Goal: Transaction & Acquisition: Purchase product/service

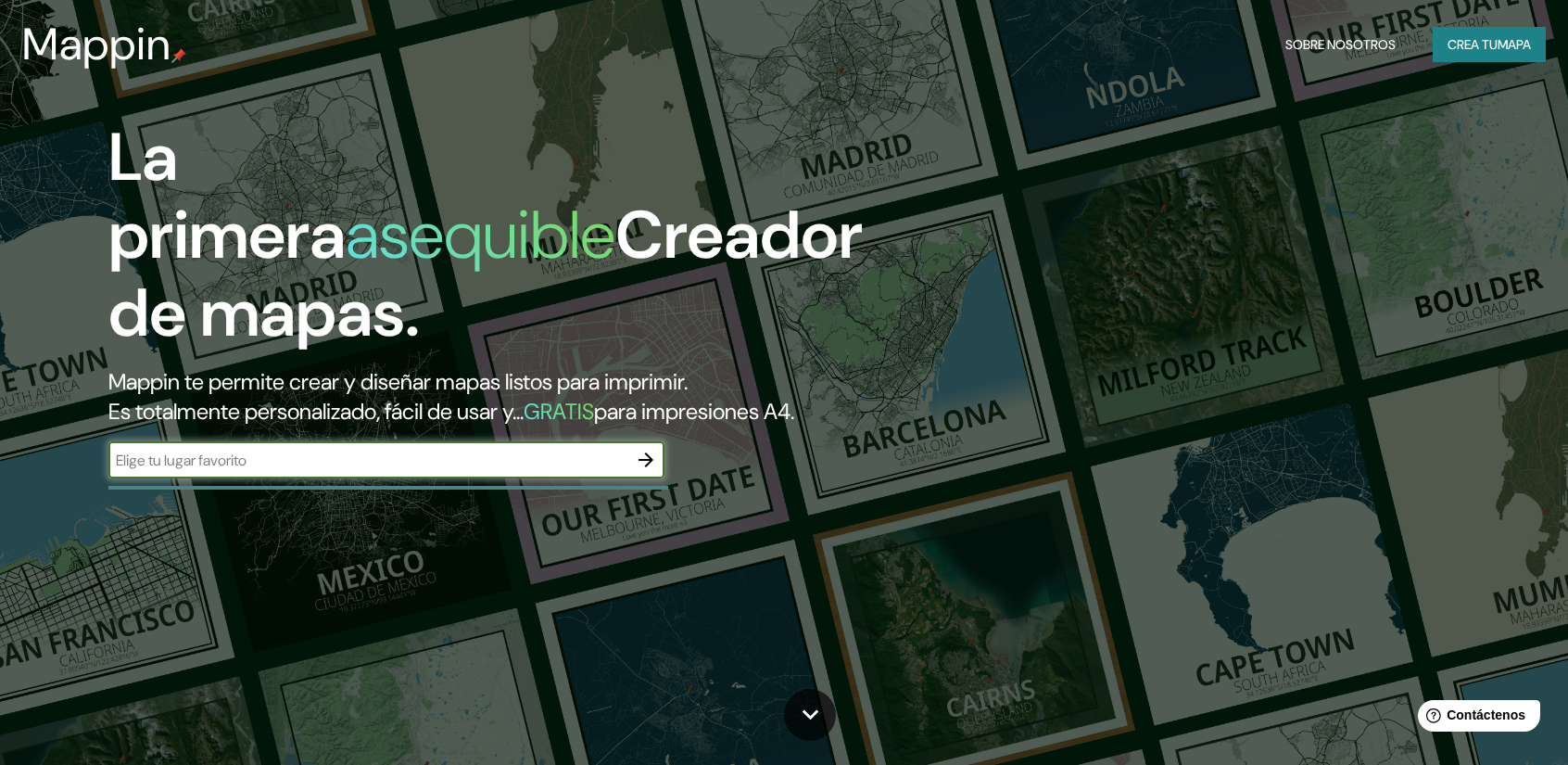
drag, startPoint x: 560, startPoint y: 470, endPoint x: 572, endPoint y: 469, distance: 12.0
click at [560, 469] on input "text" at bounding box center [368, 460] width 519 height 21
click at [649, 468] on icon "button" at bounding box center [645, 459] width 22 height 22
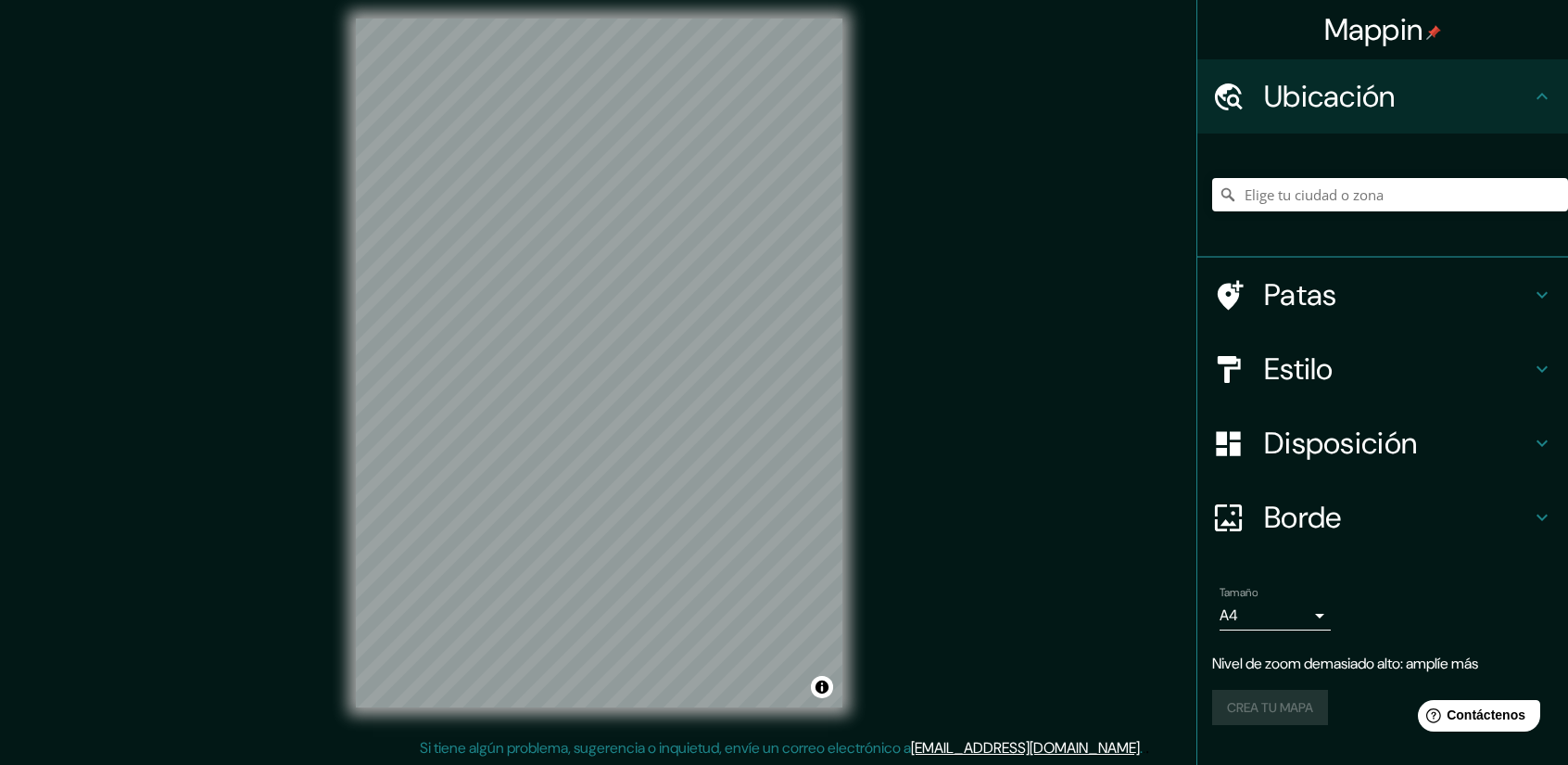
scroll to position [12, 0]
click at [915, 405] on div "Mappin Ubicación Patas Estilo Disposición Borde Elige un borde. Consejo : puede…" at bounding box center [784, 377] width 1568 height 778
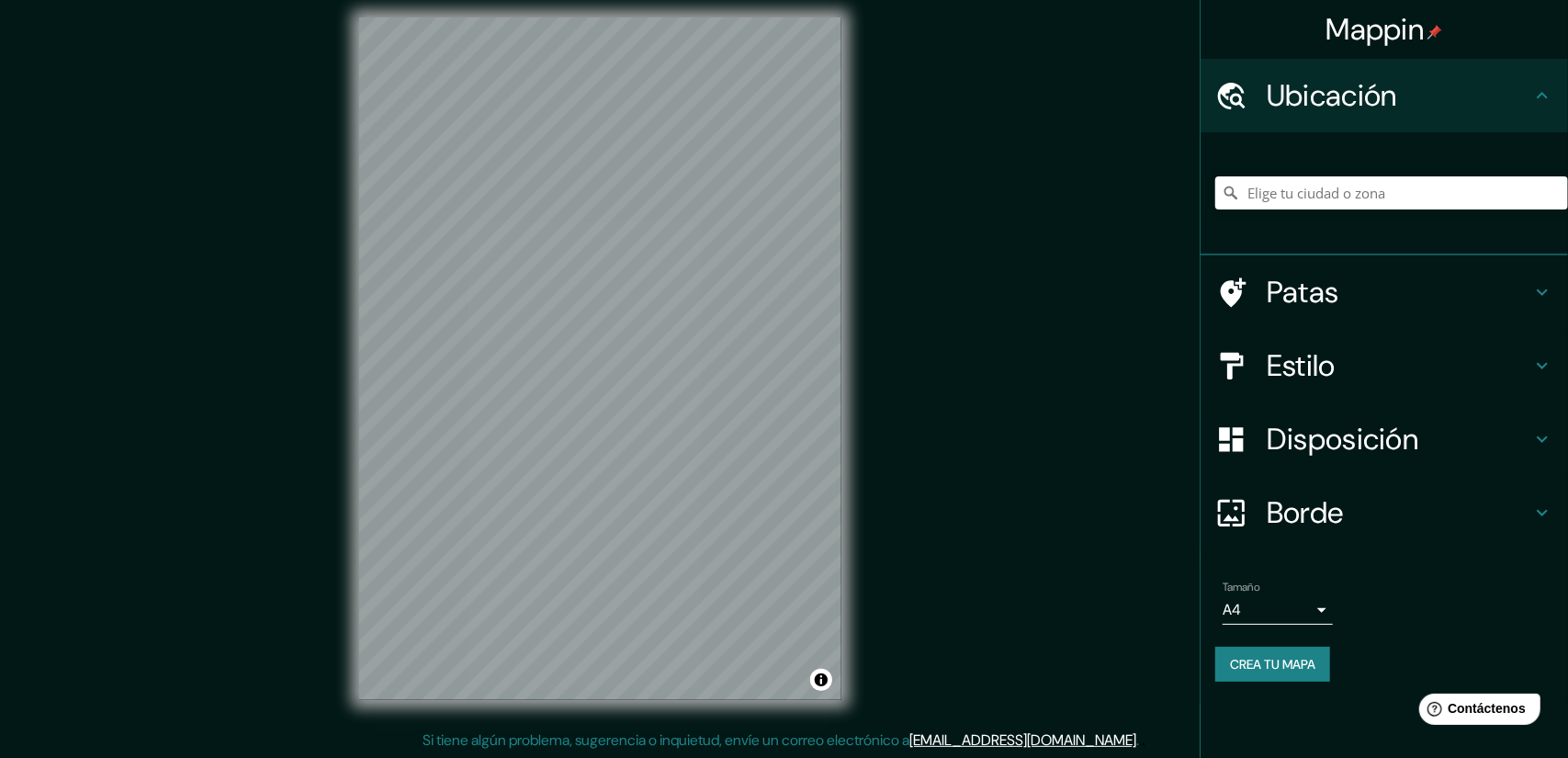
click at [1301, 617] on body "Mappin Ubicación Patas Estilo Disposición Borde Elige un borde. Consejo : puede…" at bounding box center [784, 367] width 1568 height 758
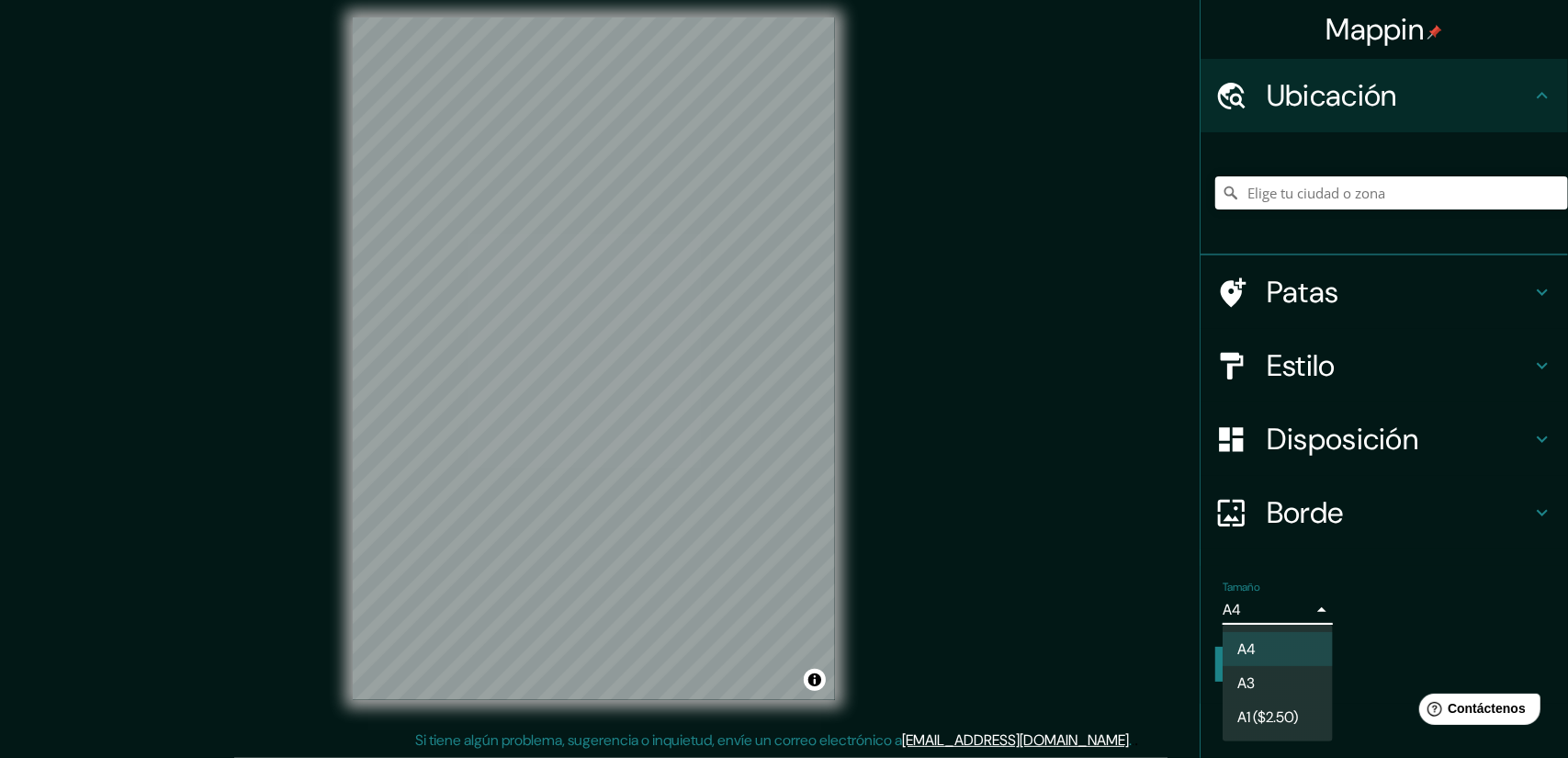
click at [1298, 692] on li "A3" at bounding box center [1277, 682] width 111 height 34
type input "a4"
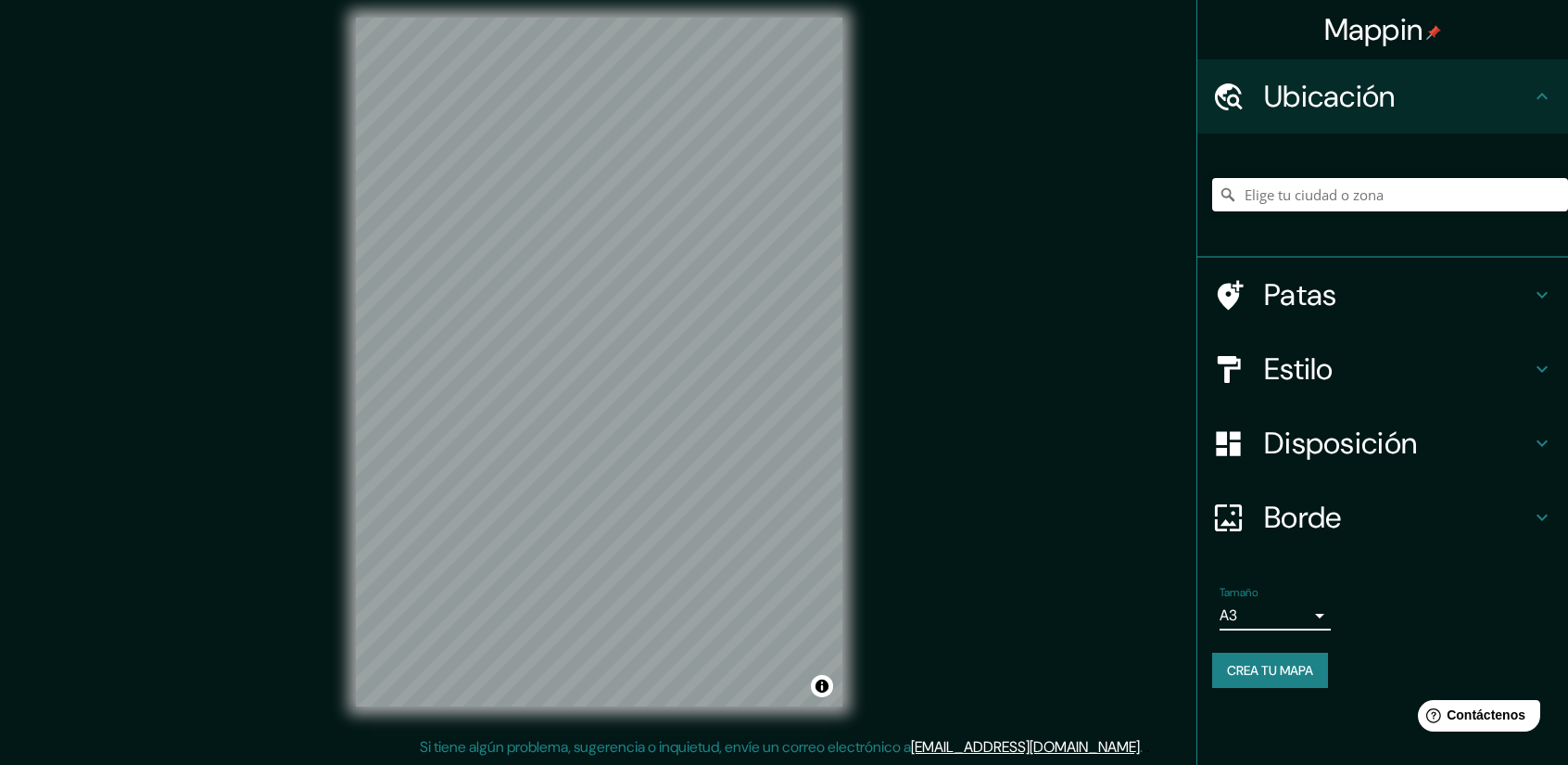
click at [1362, 361] on h4 "Estilo" at bounding box center [1396, 369] width 267 height 37
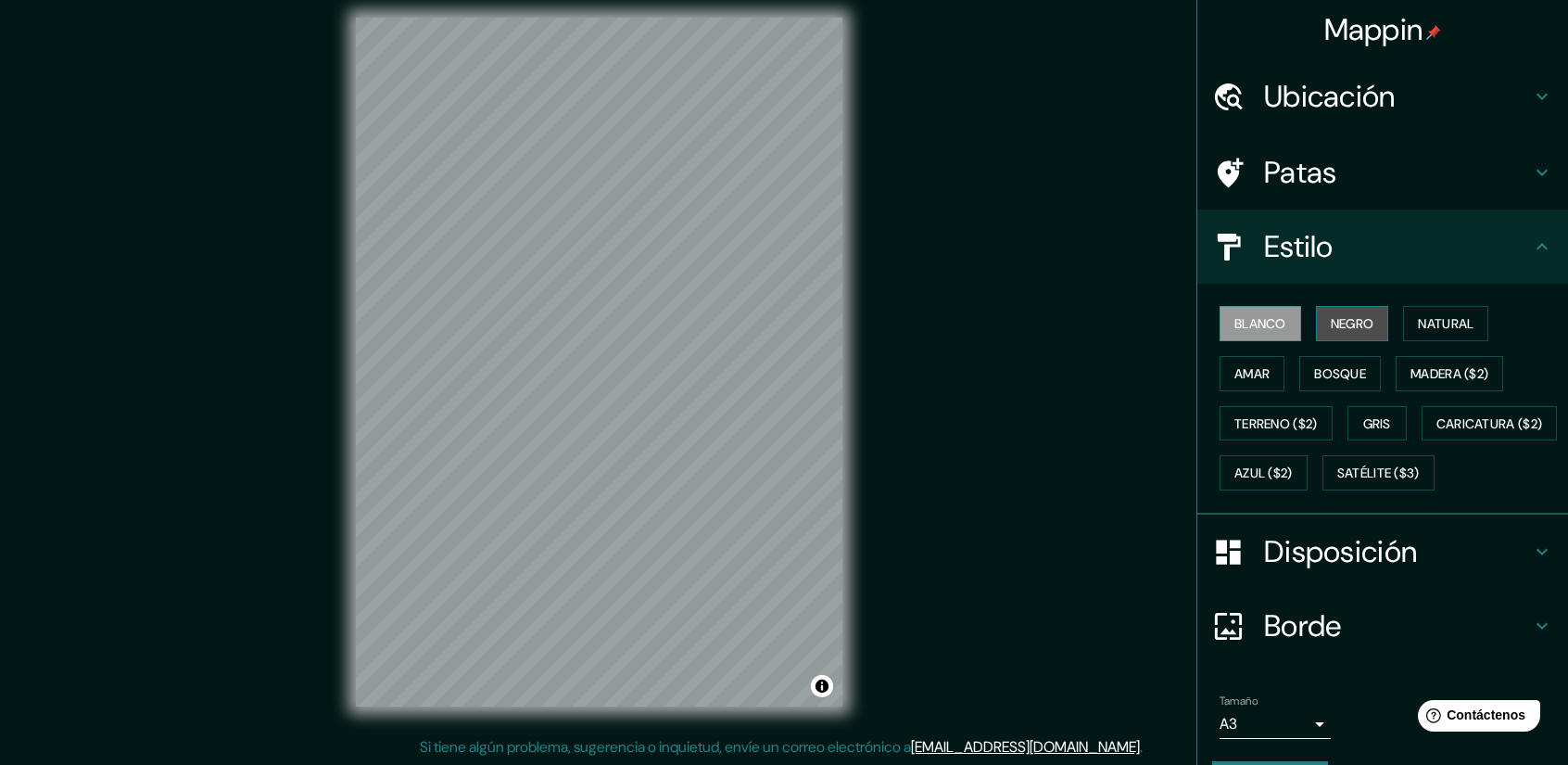
click at [1345, 330] on font "Negro" at bounding box center [1352, 323] width 44 height 17
click at [1238, 324] on font "Blanco" at bounding box center [1259, 323] width 51 height 17
click at [1424, 180] on h4 "Patas" at bounding box center [1396, 172] width 267 height 37
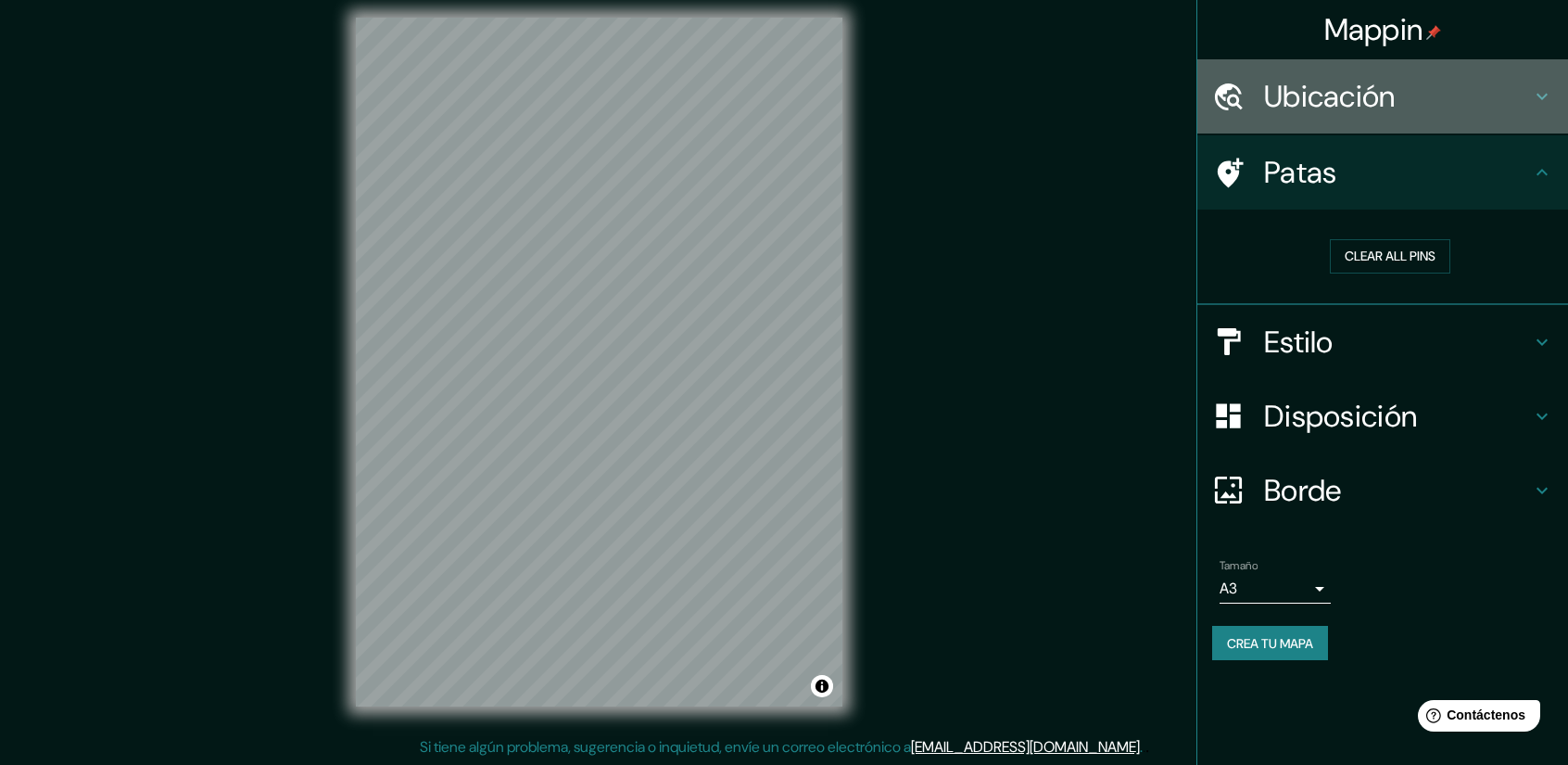
click at [1486, 99] on h4 "Ubicación" at bounding box center [1396, 96] width 267 height 37
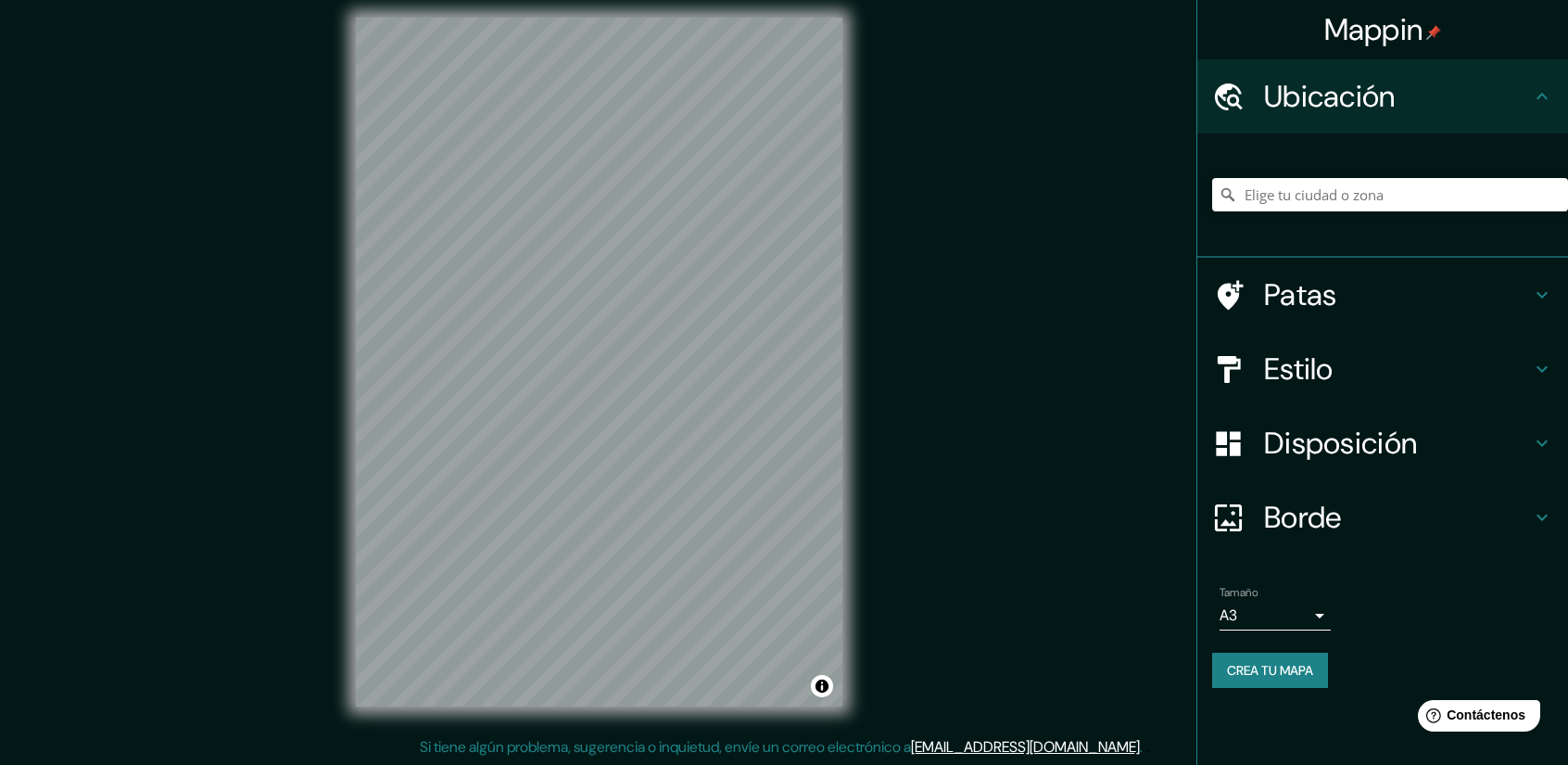
click at [1384, 443] on font "Disposición" at bounding box center [1340, 443] width 153 height 39
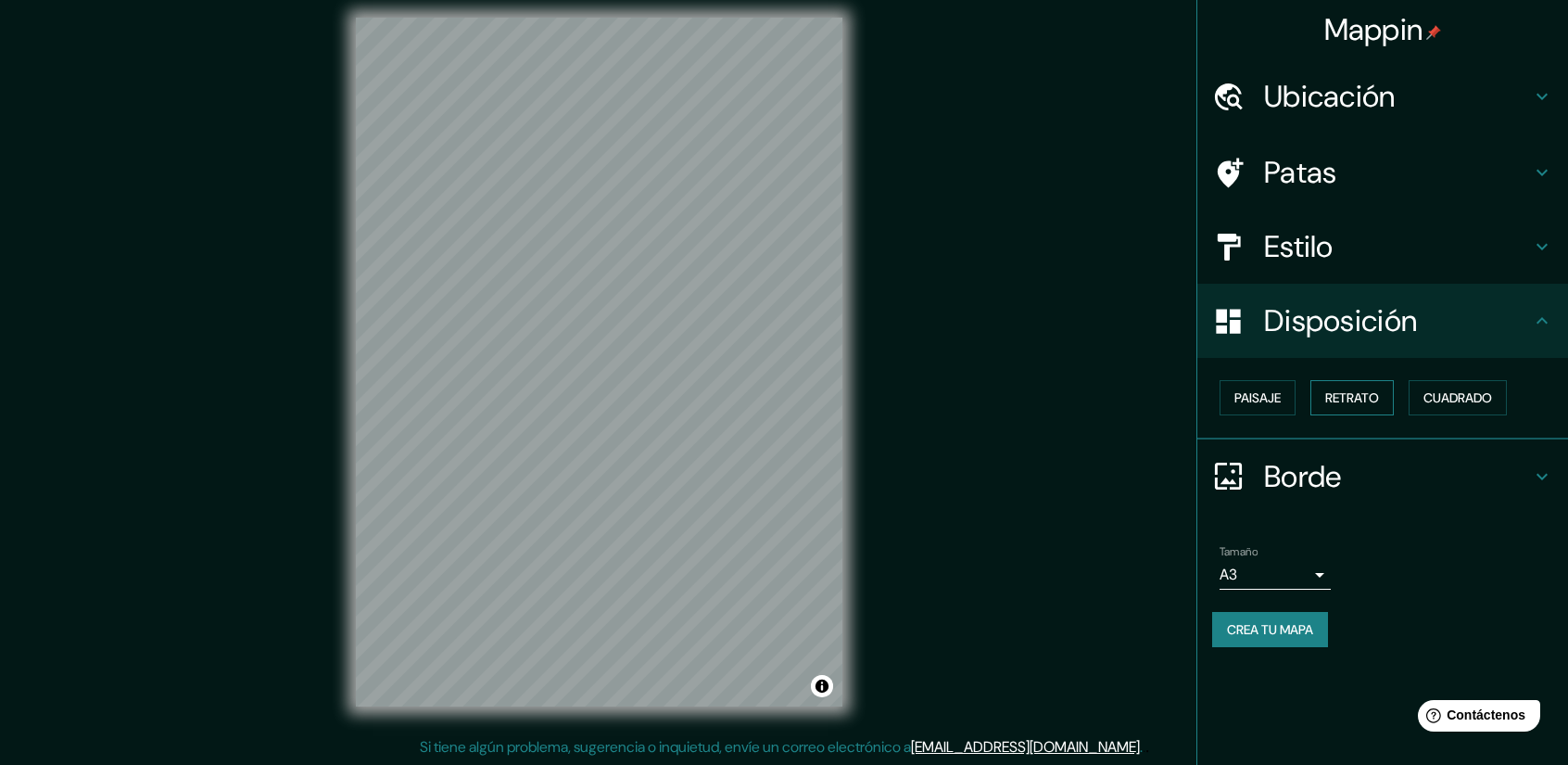
click at [1383, 384] on button "Retrato" at bounding box center [1352, 397] width 83 height 35
drag, startPoint x: 1313, startPoint y: 393, endPoint x: 1290, endPoint y: 394, distance: 23.0
click at [1293, 394] on div "Paisaje Retrato Cuadrado" at bounding box center [1389, 398] width 356 height 50
click at [1290, 393] on button "Paisaje" at bounding box center [1258, 397] width 76 height 35
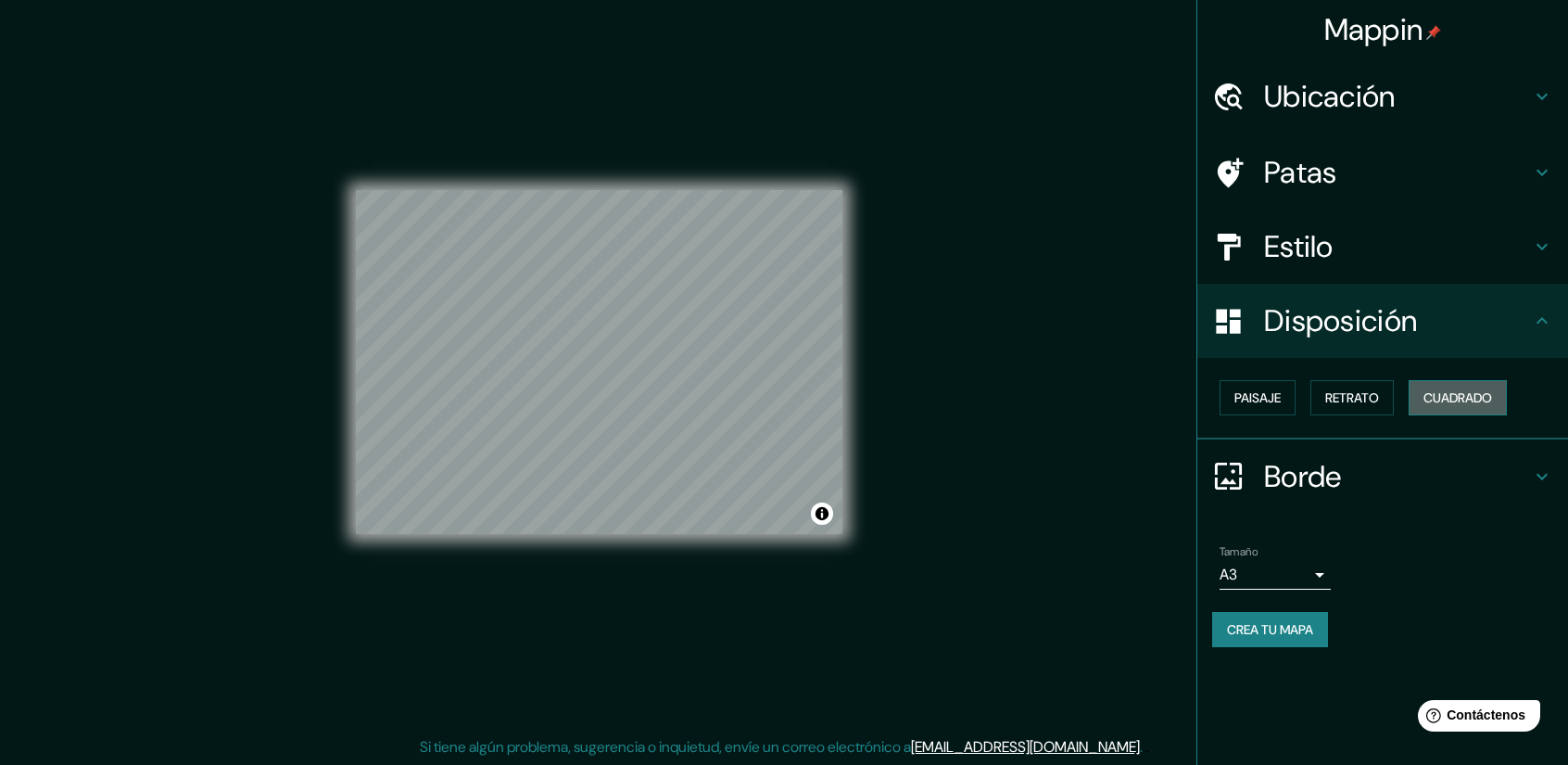
click at [1452, 401] on font "Cuadrado" at bounding box center [1457, 397] width 69 height 17
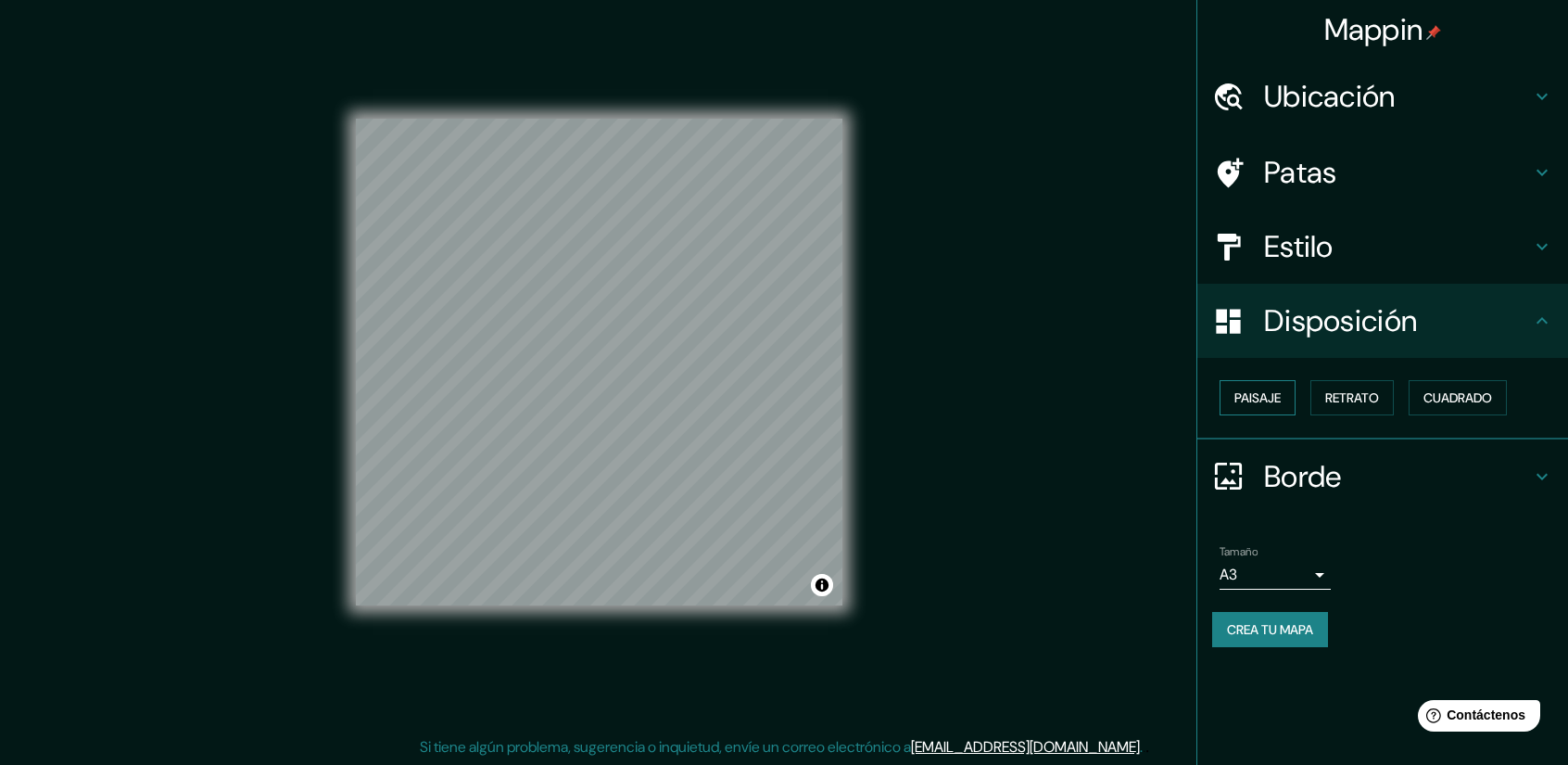
click at [1239, 400] on font "Paisaje" at bounding box center [1258, 397] width 47 height 17
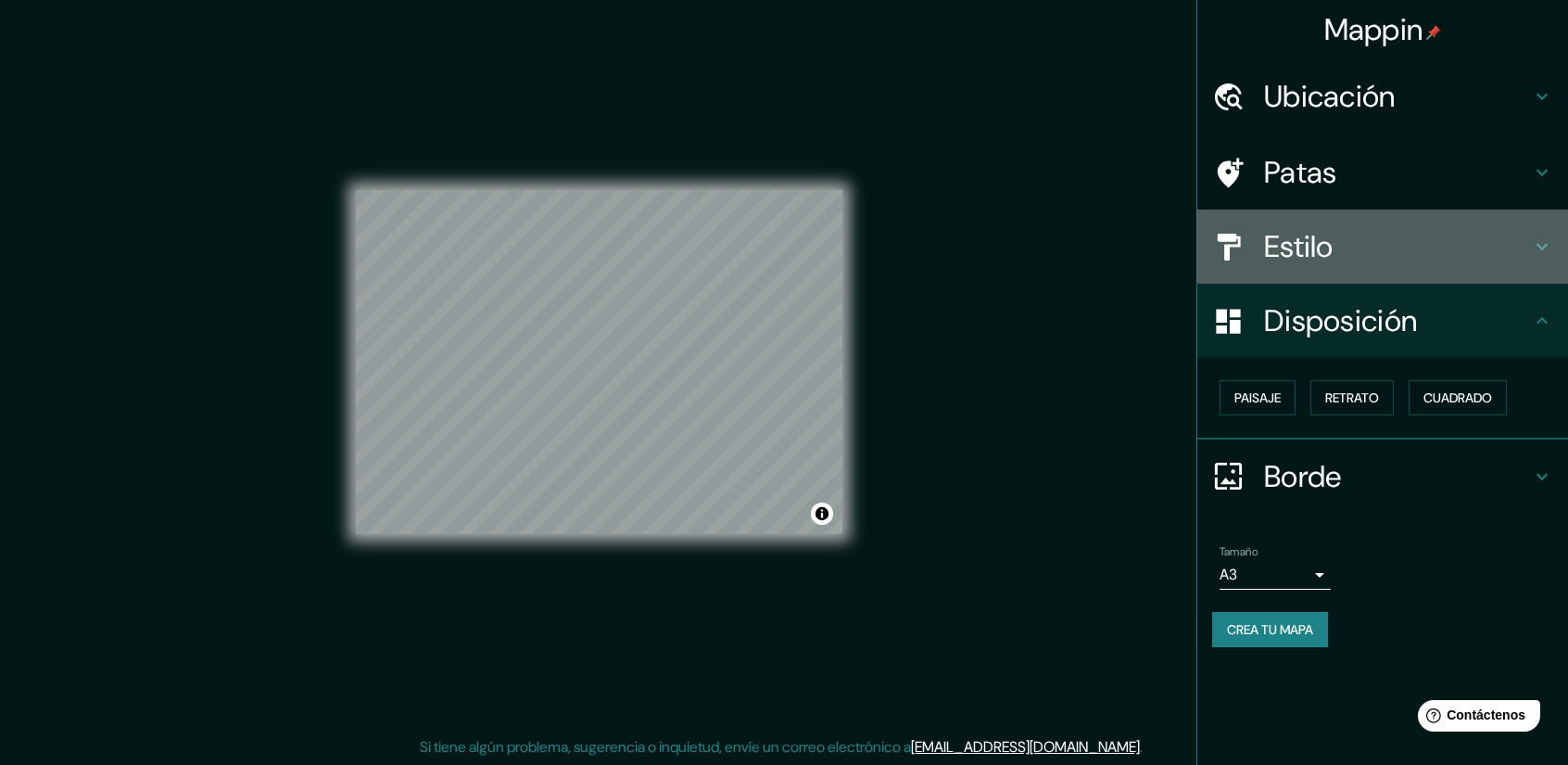
click at [1499, 260] on h4 "Estilo" at bounding box center [1396, 247] width 267 height 37
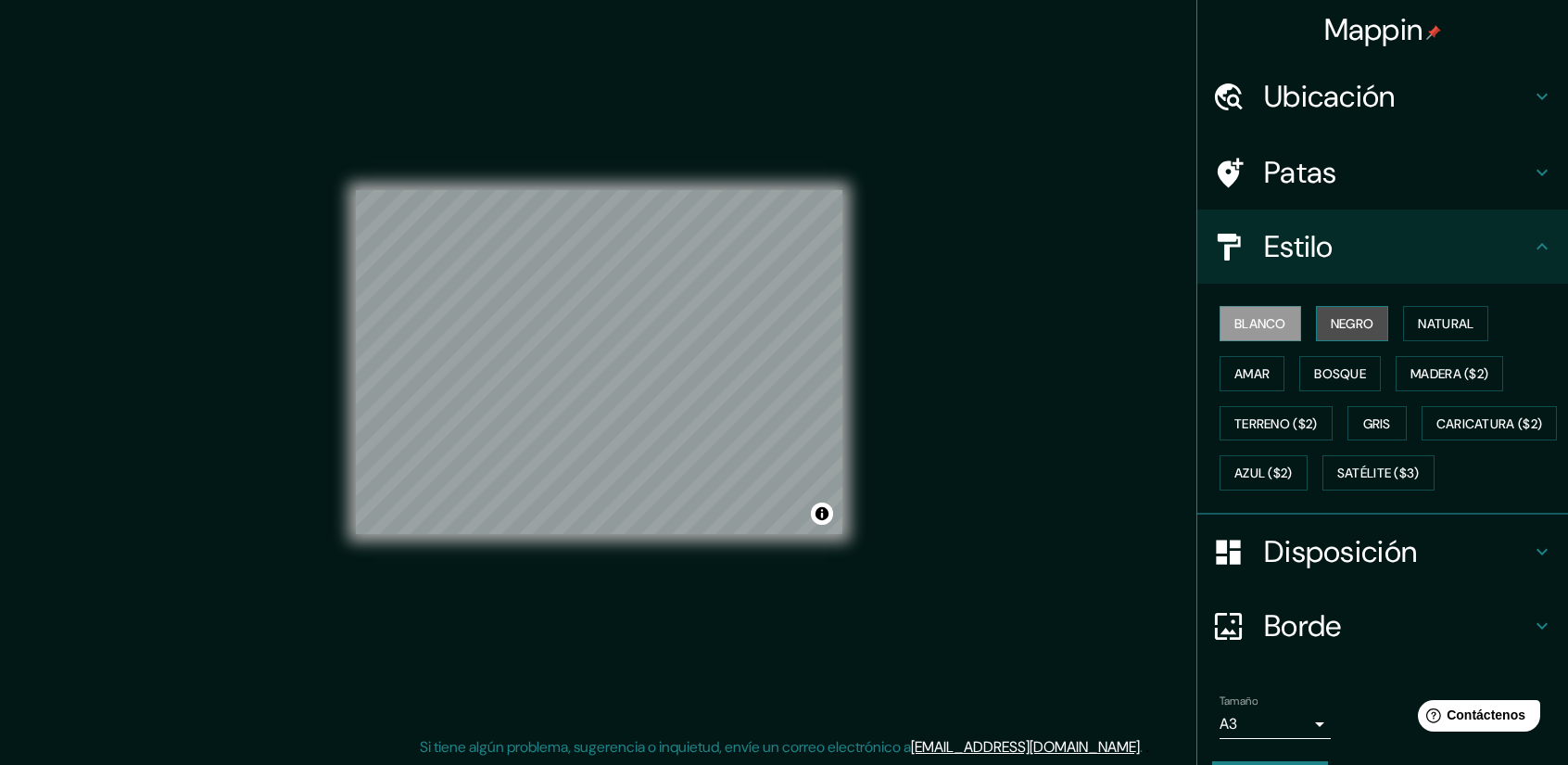
click at [1346, 321] on font "Negro" at bounding box center [1352, 323] width 44 height 17
click at [1418, 316] on font "Natural" at bounding box center [1445, 323] width 55 height 17
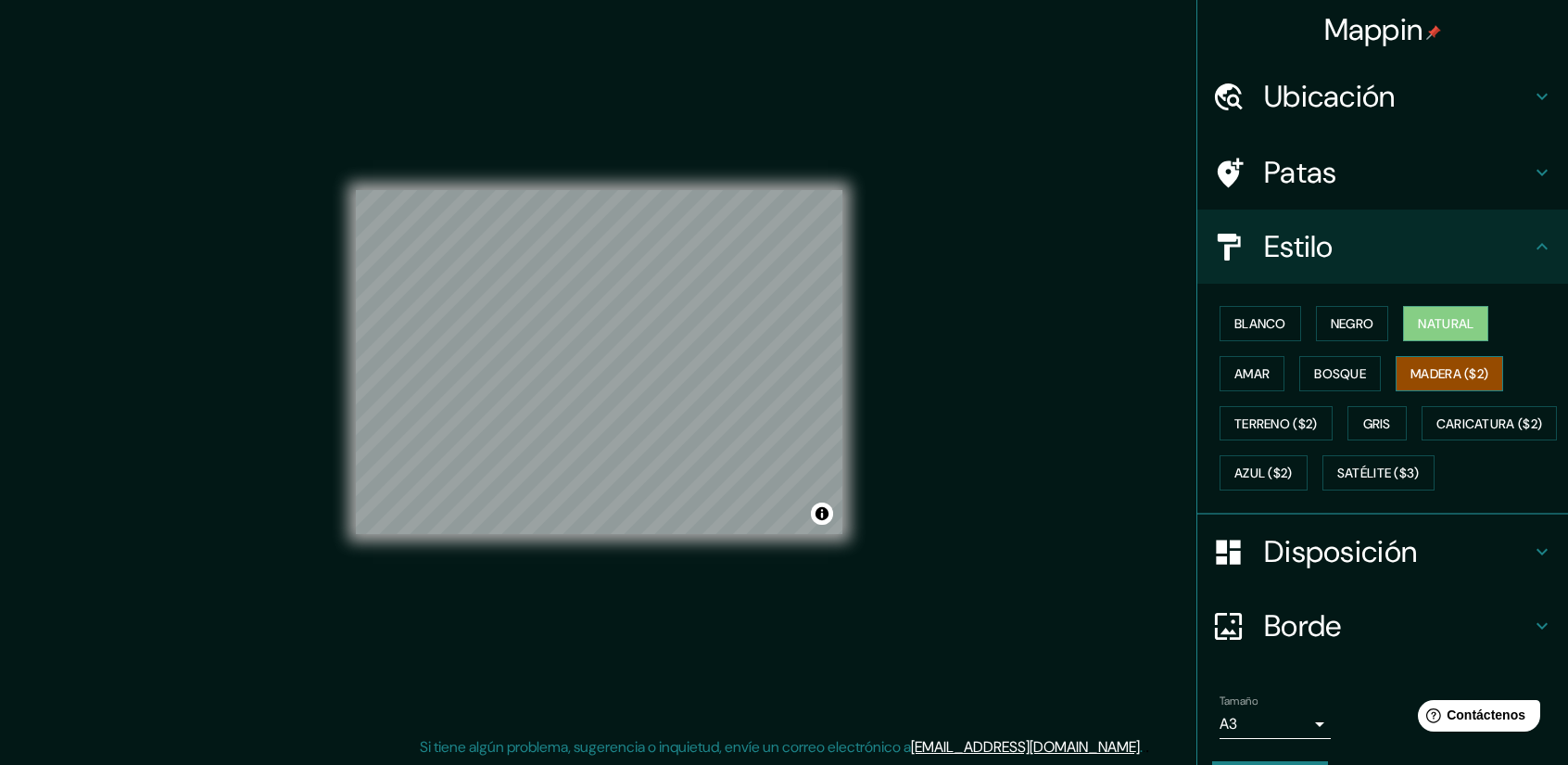
click at [1439, 372] on font "Madera ($2)" at bounding box center [1449, 373] width 78 height 17
click at [1343, 373] on font "Bosque" at bounding box center [1339, 373] width 51 height 17
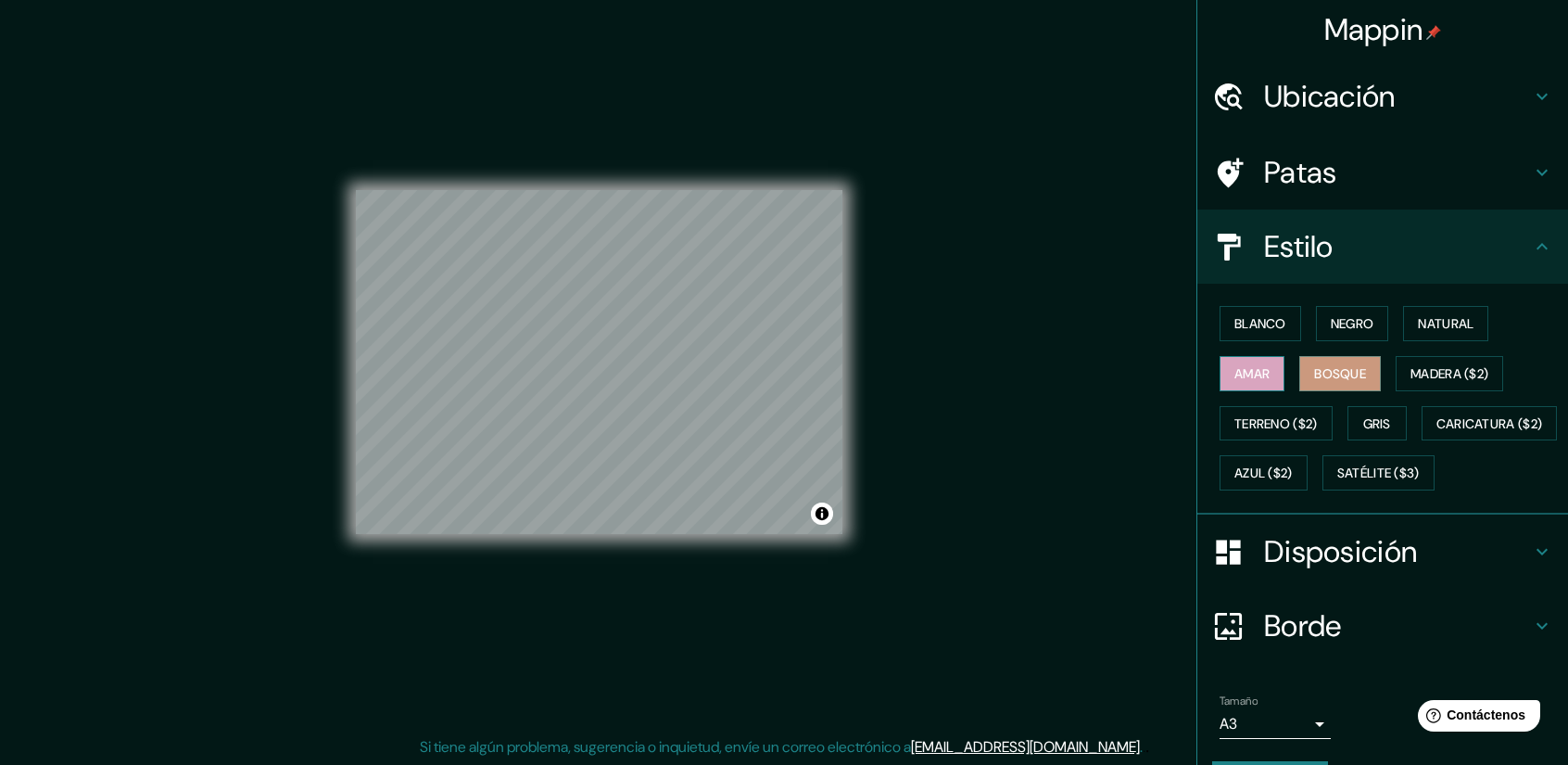
click at [1259, 373] on button "Amar" at bounding box center [1252, 374] width 65 height 35
click at [1263, 420] on font "Terreno ($2)" at bounding box center [1276, 423] width 83 height 17
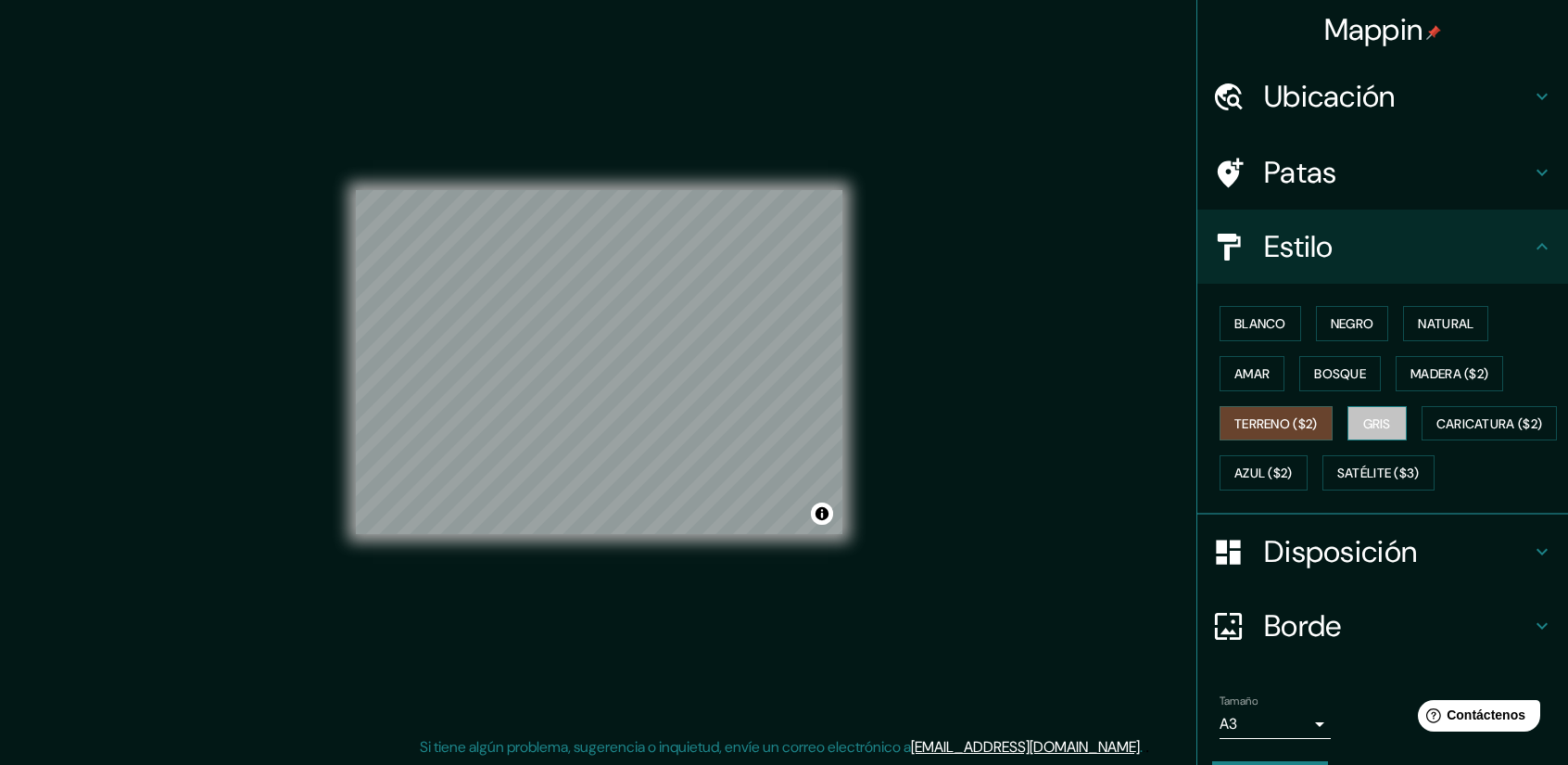
click at [1363, 418] on font "Gris" at bounding box center [1377, 423] width 28 height 17
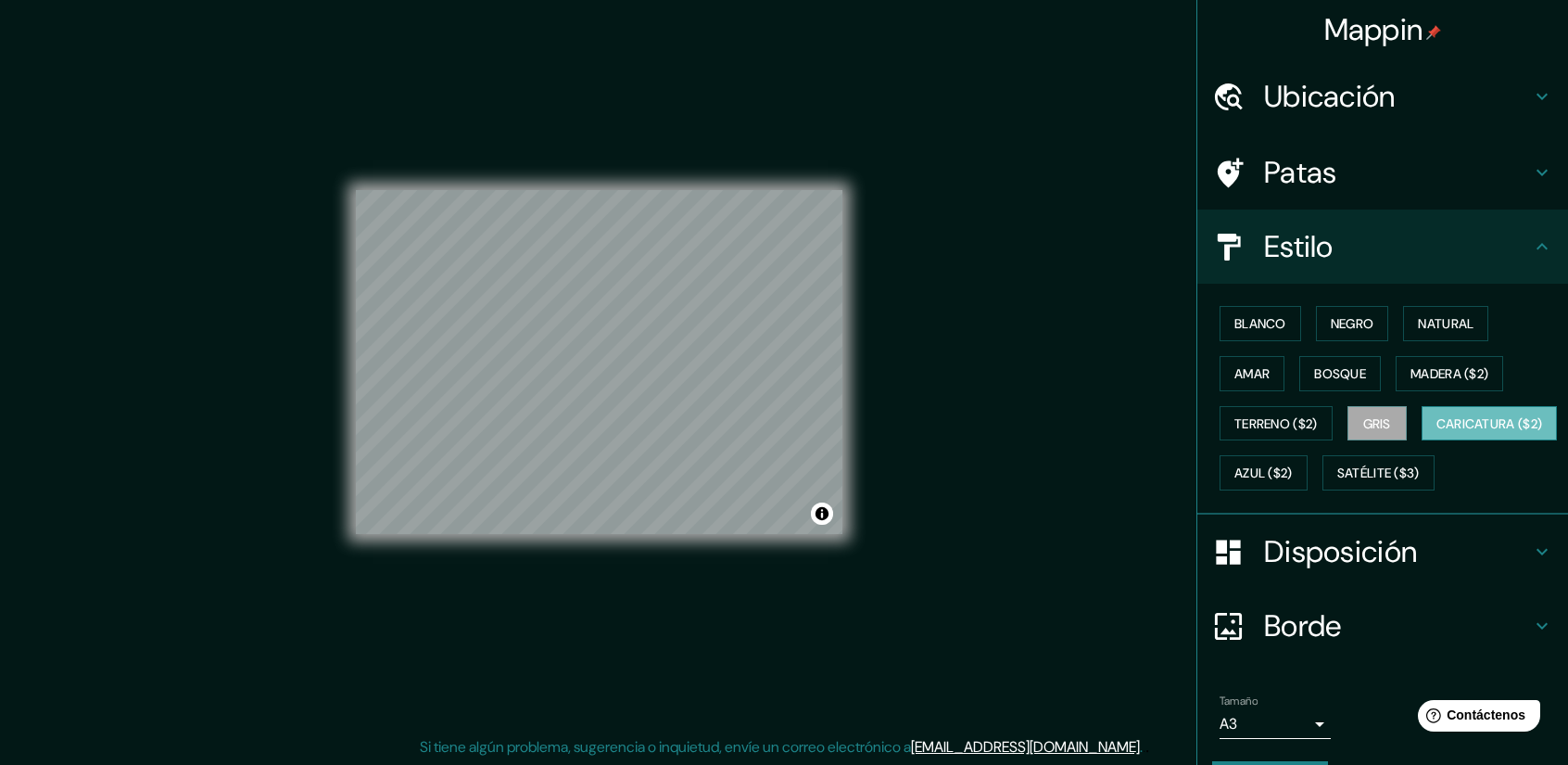
click at [1421, 441] on button "Caricatura ($2)" at bounding box center [1489, 423] width 136 height 35
click at [1292, 465] on font "Azul ($2)" at bounding box center [1263, 473] width 58 height 17
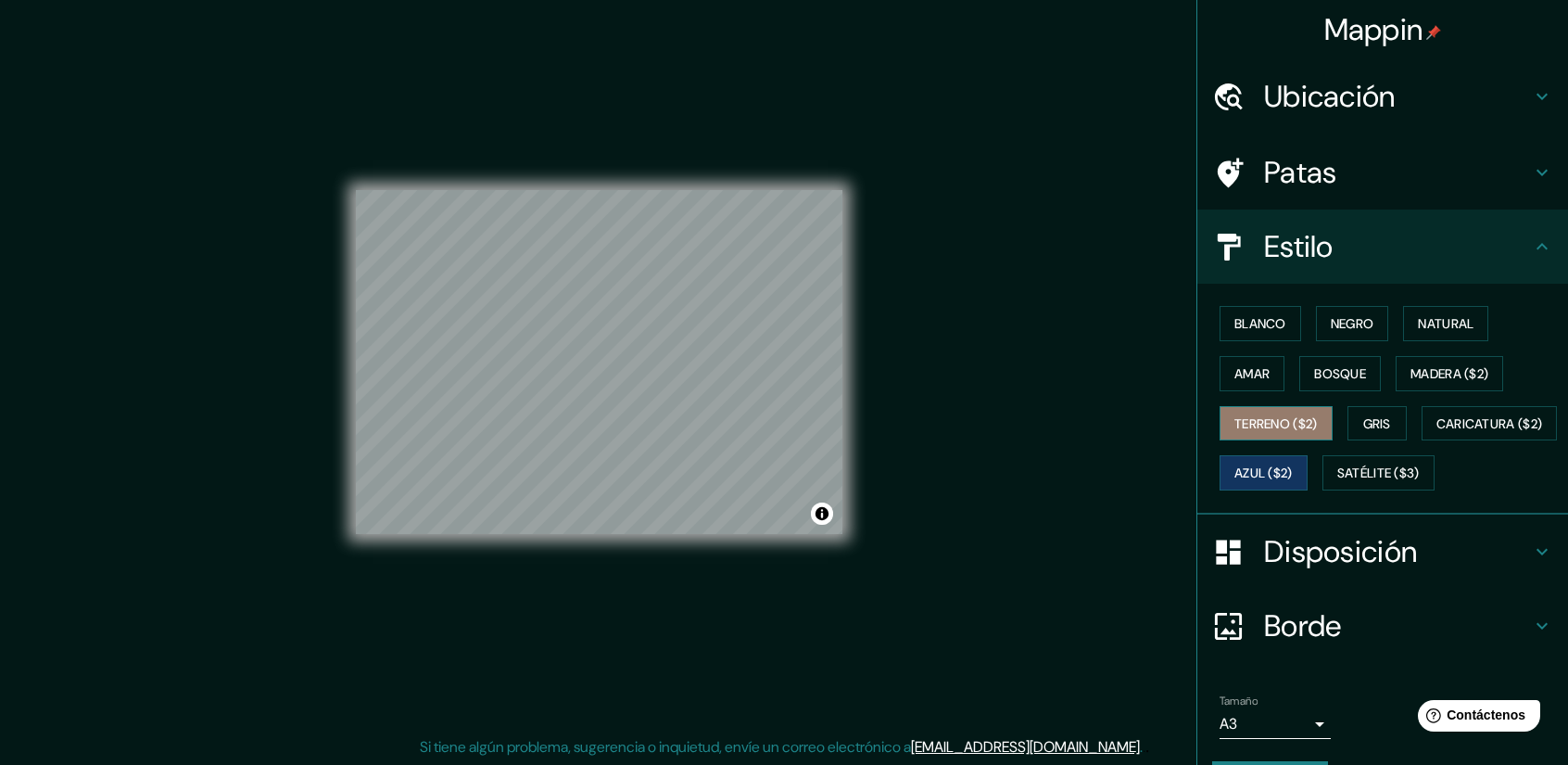
click at [1262, 421] on font "Terreno ($2)" at bounding box center [1276, 423] width 83 height 17
click at [1251, 373] on font "Amar" at bounding box center [1252, 373] width 35 height 17
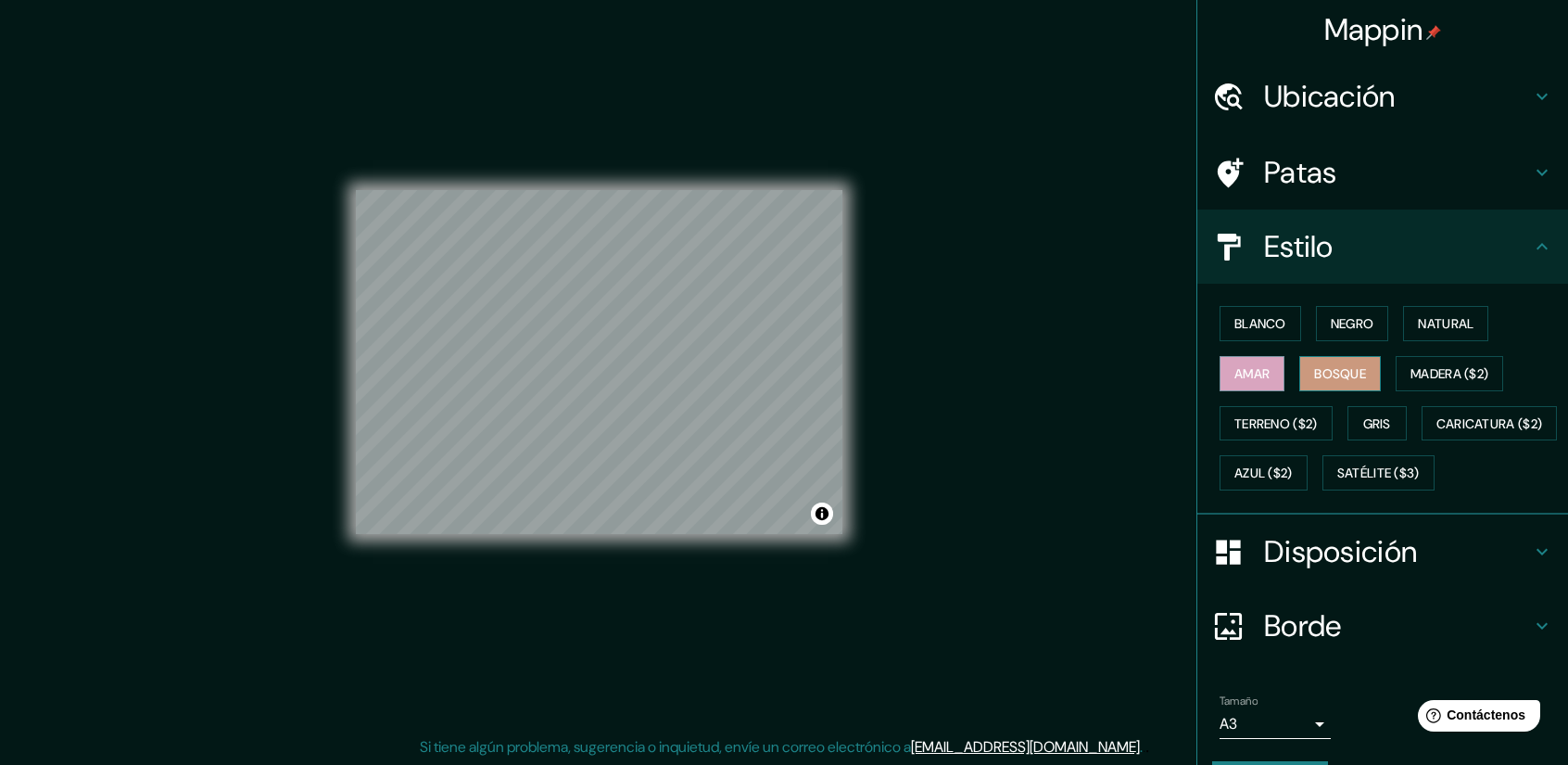
click at [1335, 372] on font "Bosque" at bounding box center [1339, 373] width 51 height 17
click at [1424, 375] on font "Madera ($2)" at bounding box center [1449, 373] width 78 height 17
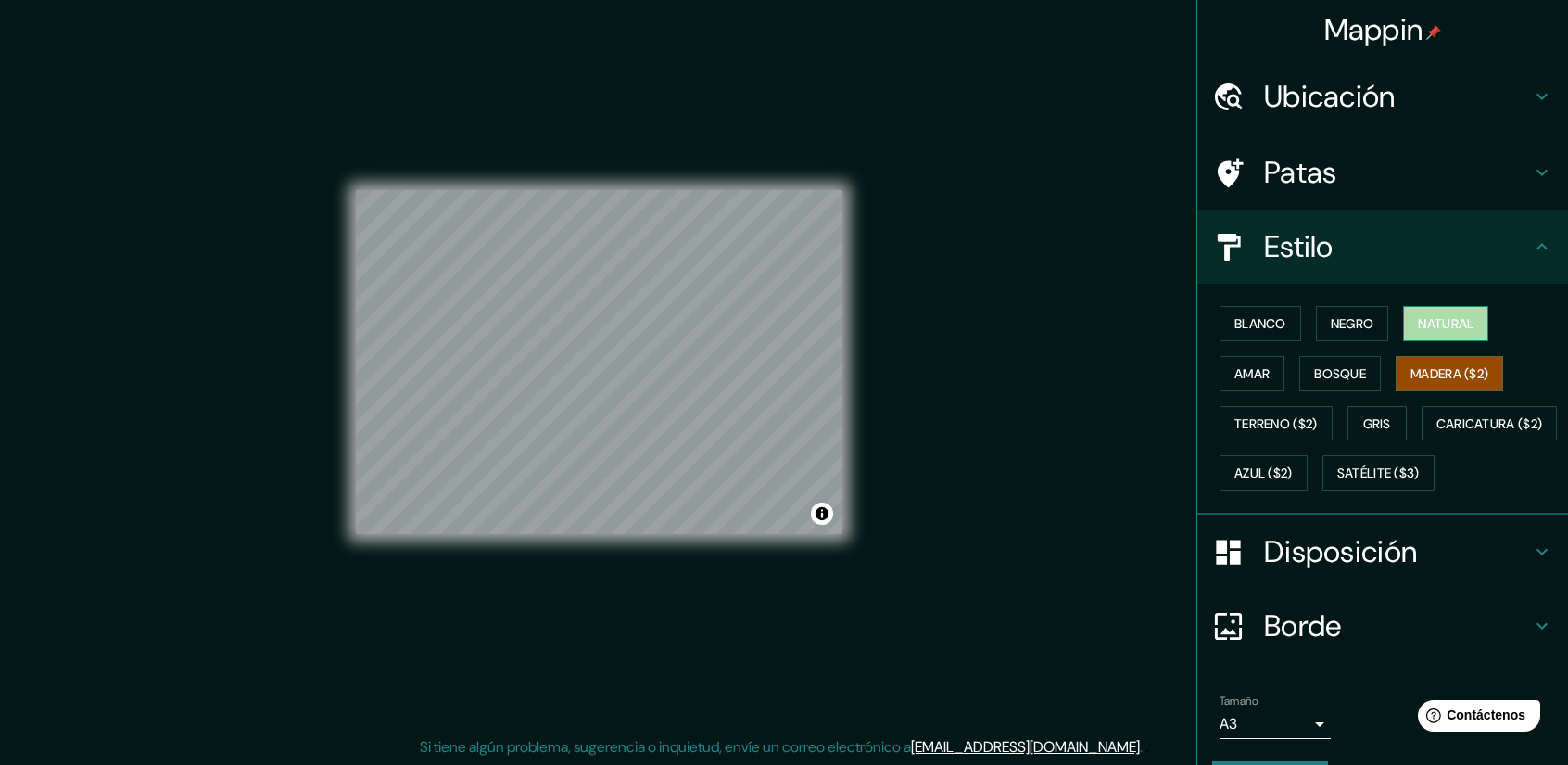
click at [1422, 337] on button "Natural" at bounding box center [1446, 323] width 85 height 35
click at [1365, 326] on button "Negro" at bounding box center [1352, 323] width 73 height 35
click at [1439, 333] on font "Natural" at bounding box center [1445, 323] width 55 height 24
click at [1342, 313] on font "Negro" at bounding box center [1352, 323] width 44 height 24
click at [1436, 335] on font "Natural" at bounding box center [1445, 323] width 55 height 24
